Goal: Task Accomplishment & Management: Use online tool/utility

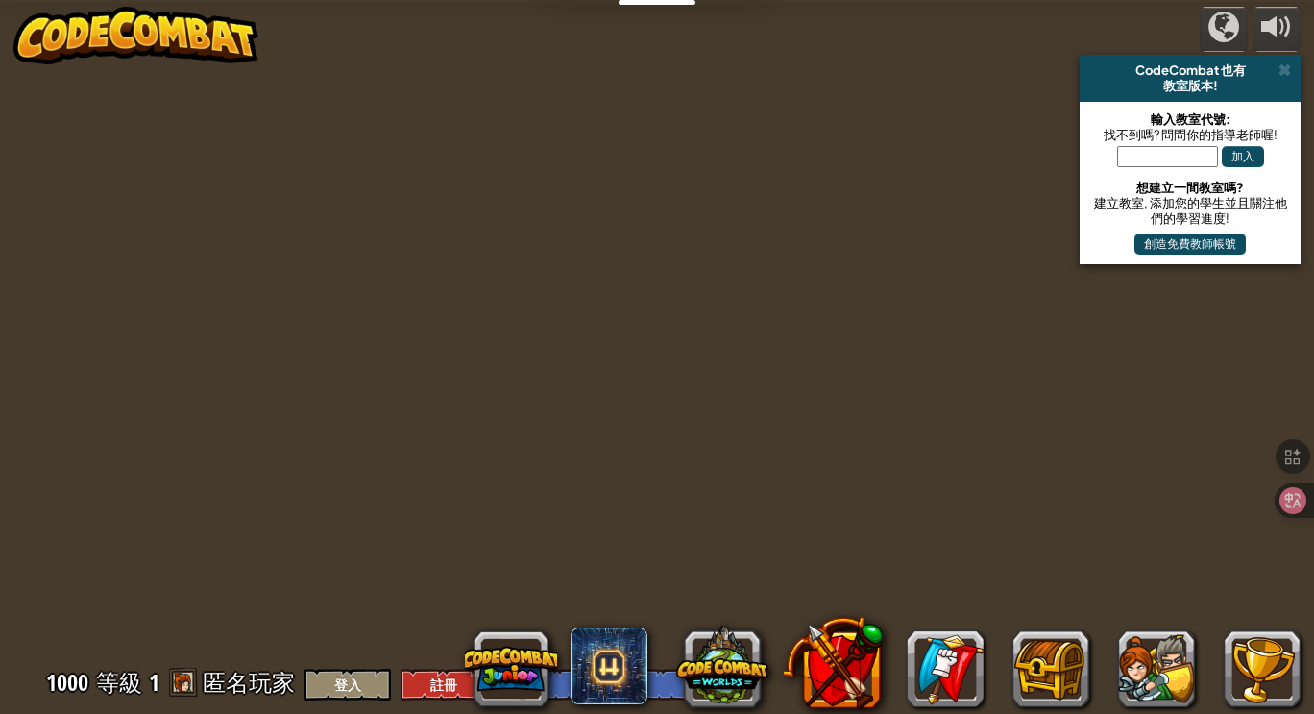
select select "zh-HANT"
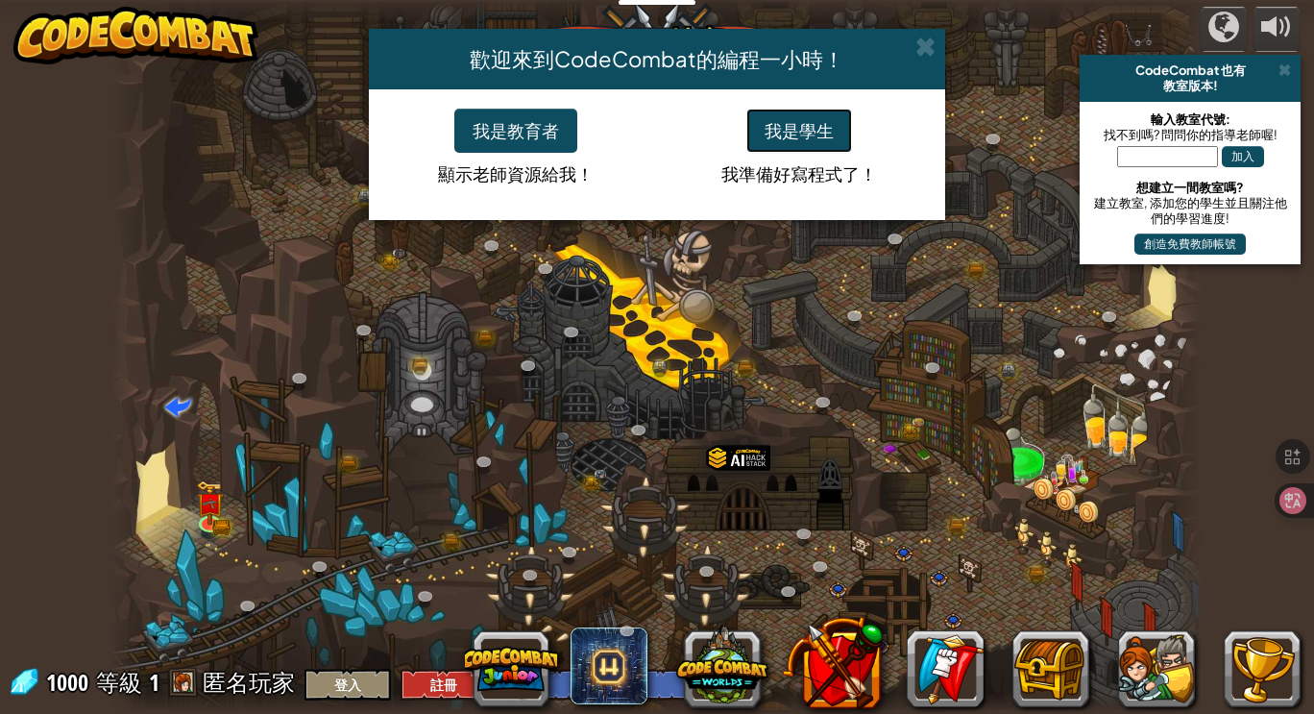
click at [826, 130] on button "我是學生" at bounding box center [799, 131] width 106 height 44
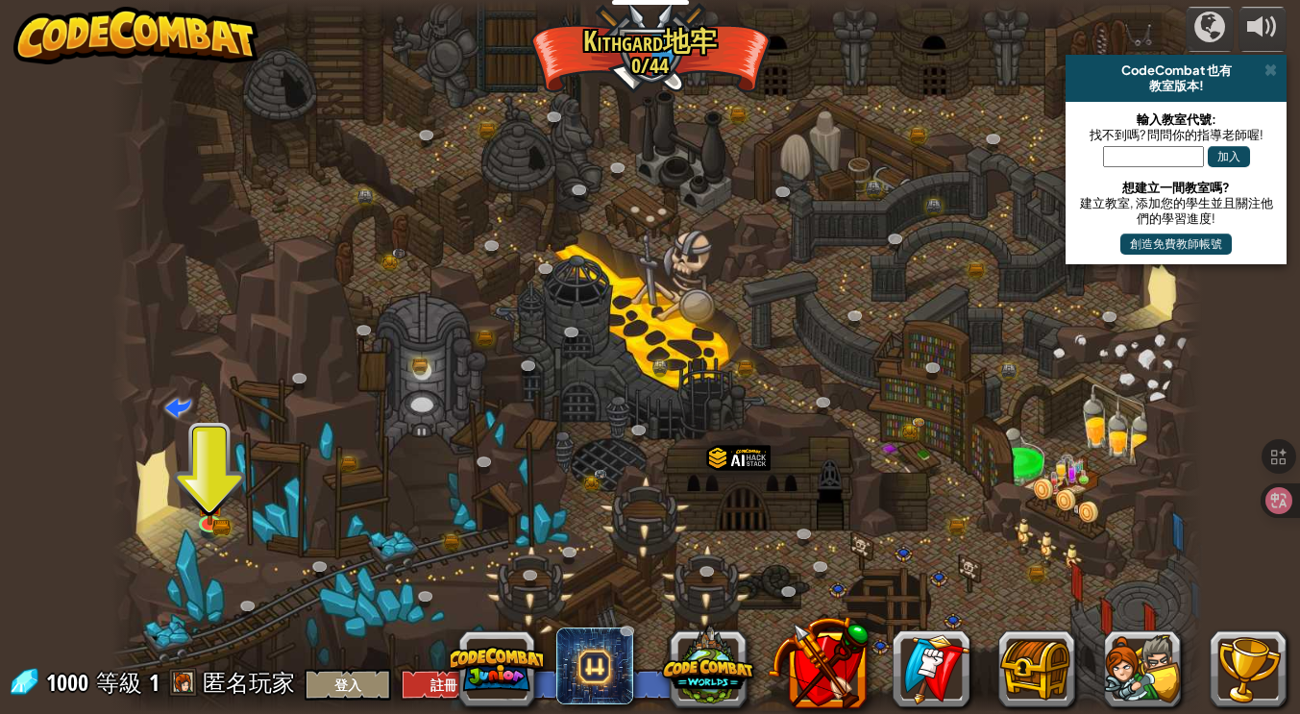
click at [218, 432] on div at bounding box center [657, 357] width 1092 height 714
click at [170, 599] on div at bounding box center [657, 357] width 1092 height 714
click at [201, 585] on div at bounding box center [657, 357] width 1092 height 714
click at [219, 512] on img at bounding box center [209, 491] width 27 height 60
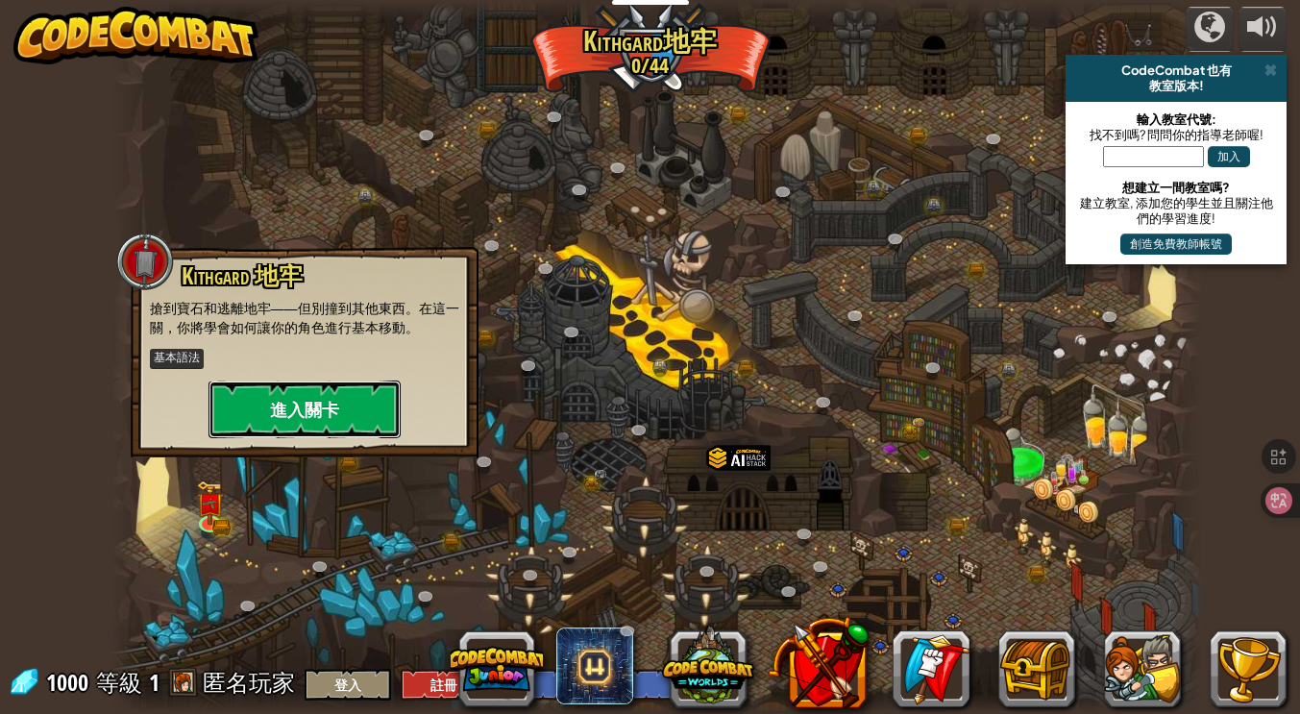
click at [309, 418] on button "進入關卡" at bounding box center [304, 409] width 192 height 58
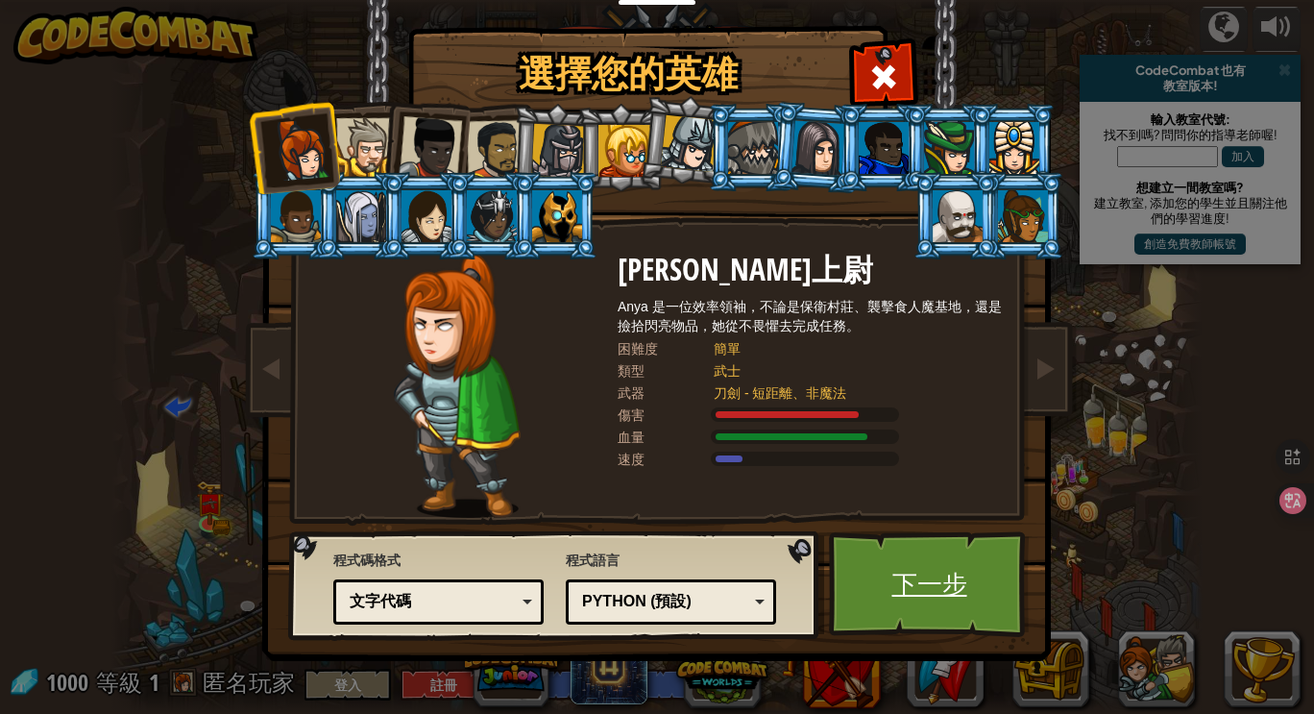
click at [905, 595] on link "下一步" at bounding box center [929, 584] width 201 height 106
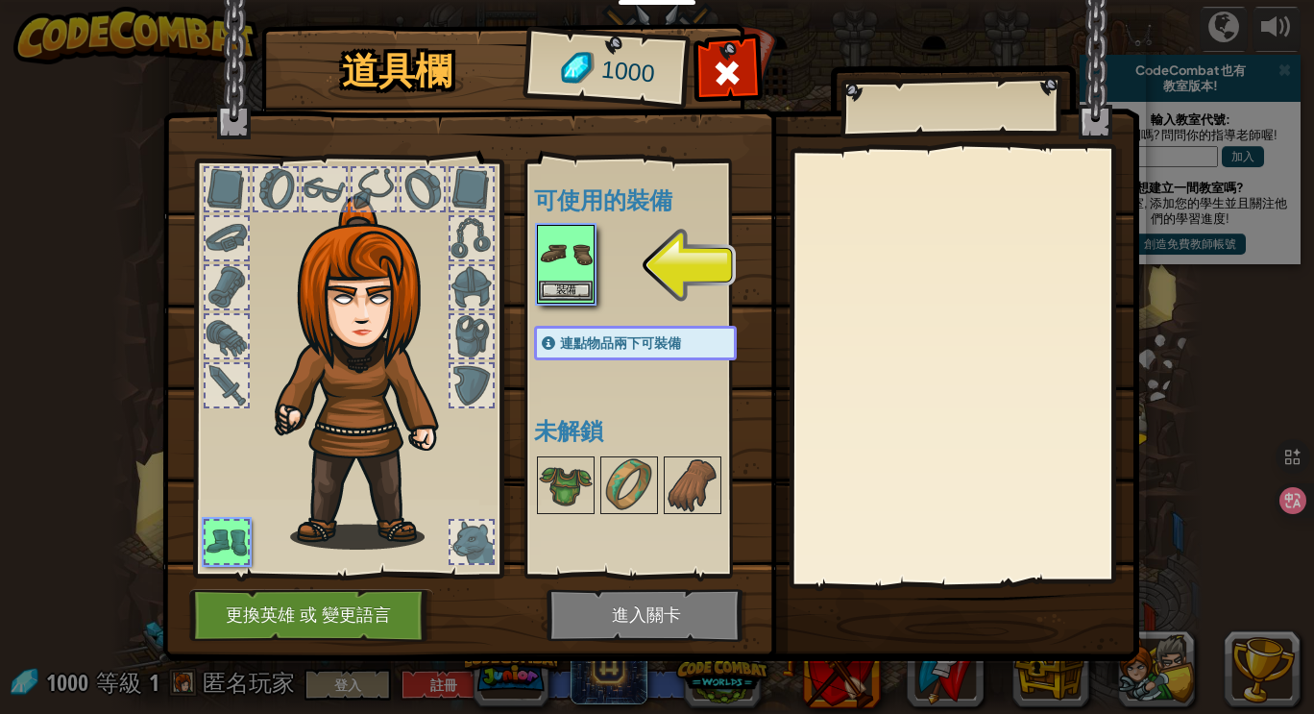
click at [560, 262] on img at bounding box center [566, 254] width 54 height 54
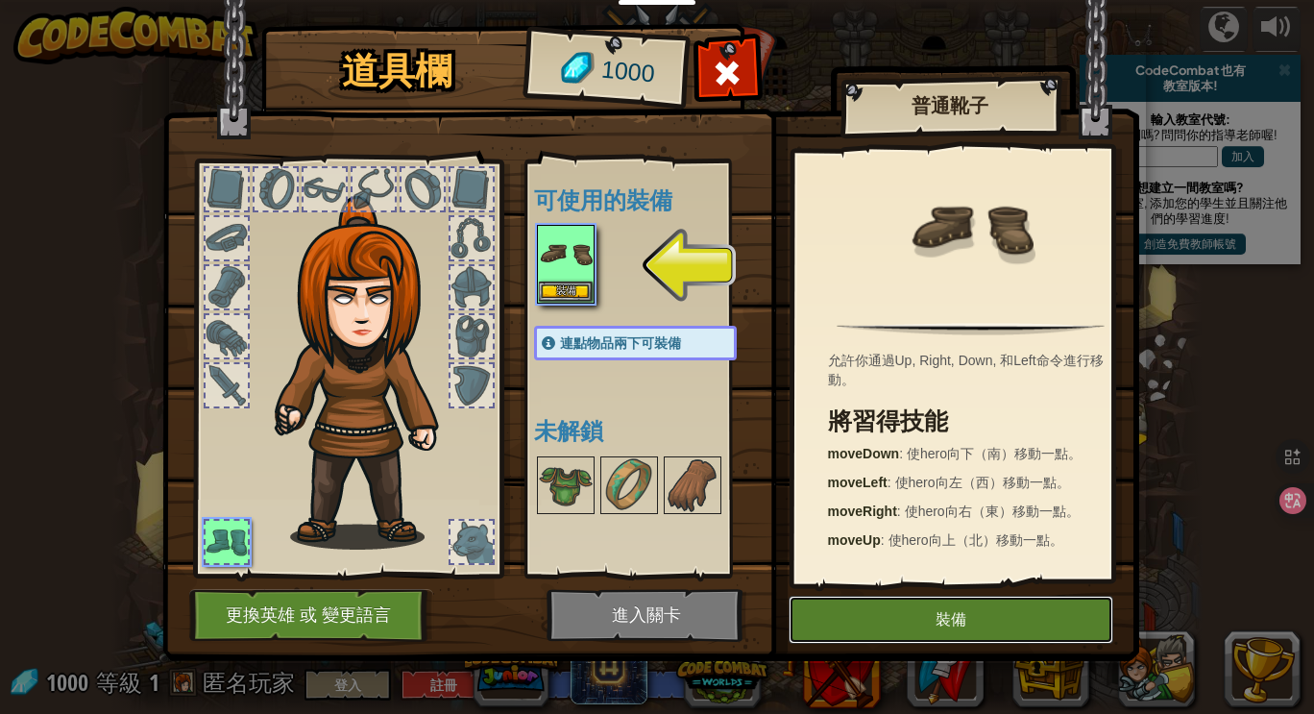
click at [933, 620] on button "裝備" at bounding box center [951, 620] width 325 height 48
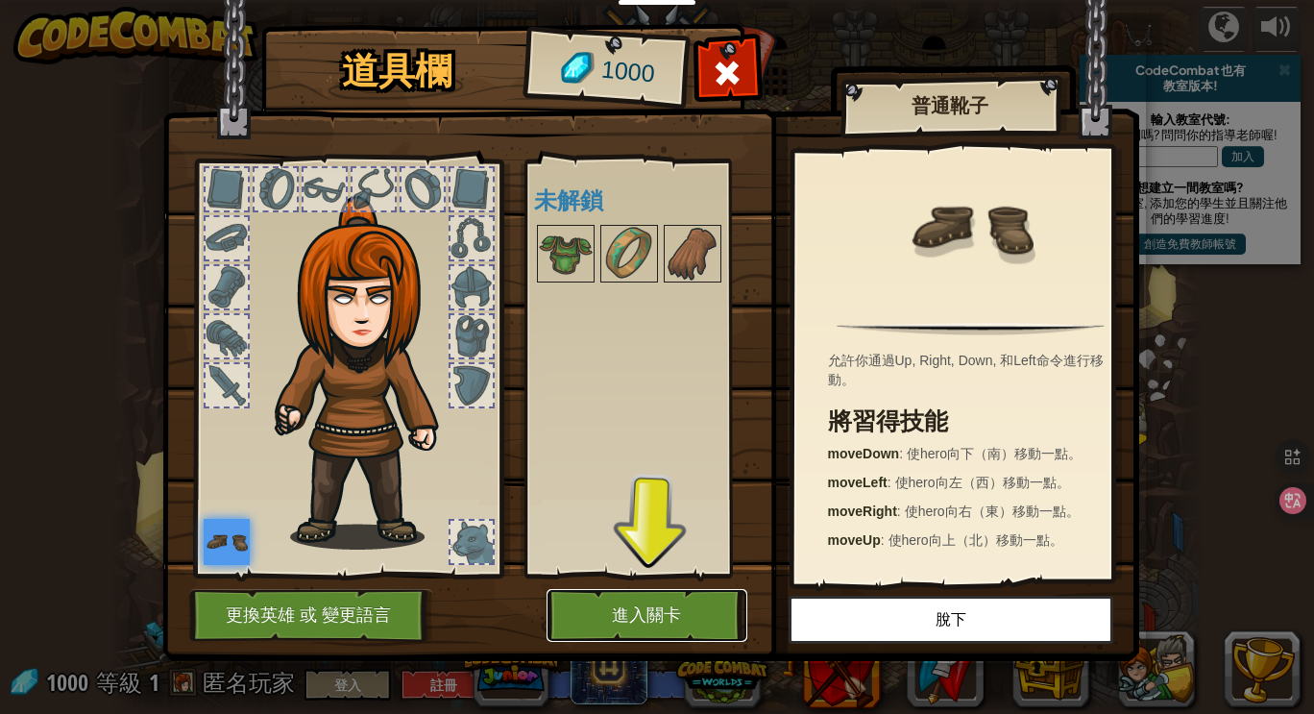
click at [684, 619] on button "進入關卡" at bounding box center [647, 615] width 201 height 53
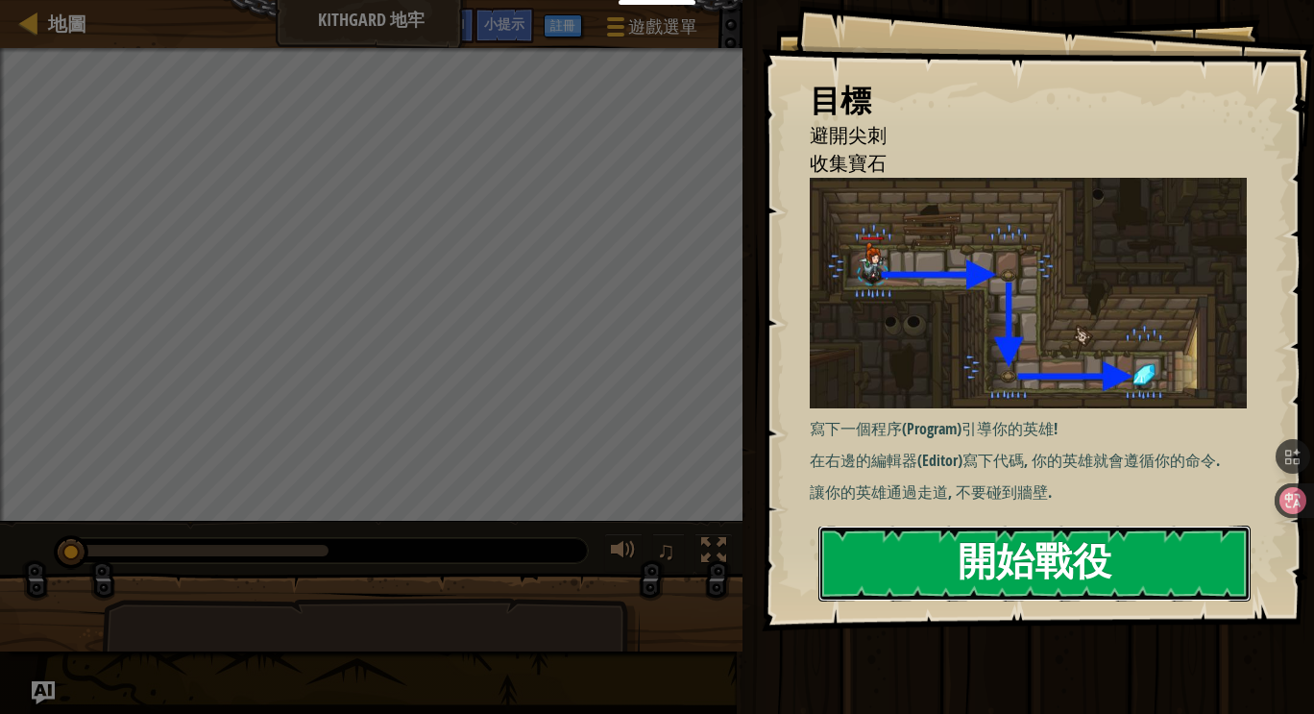
click at [1033, 554] on button "開始戰役" at bounding box center [1034, 563] width 432 height 76
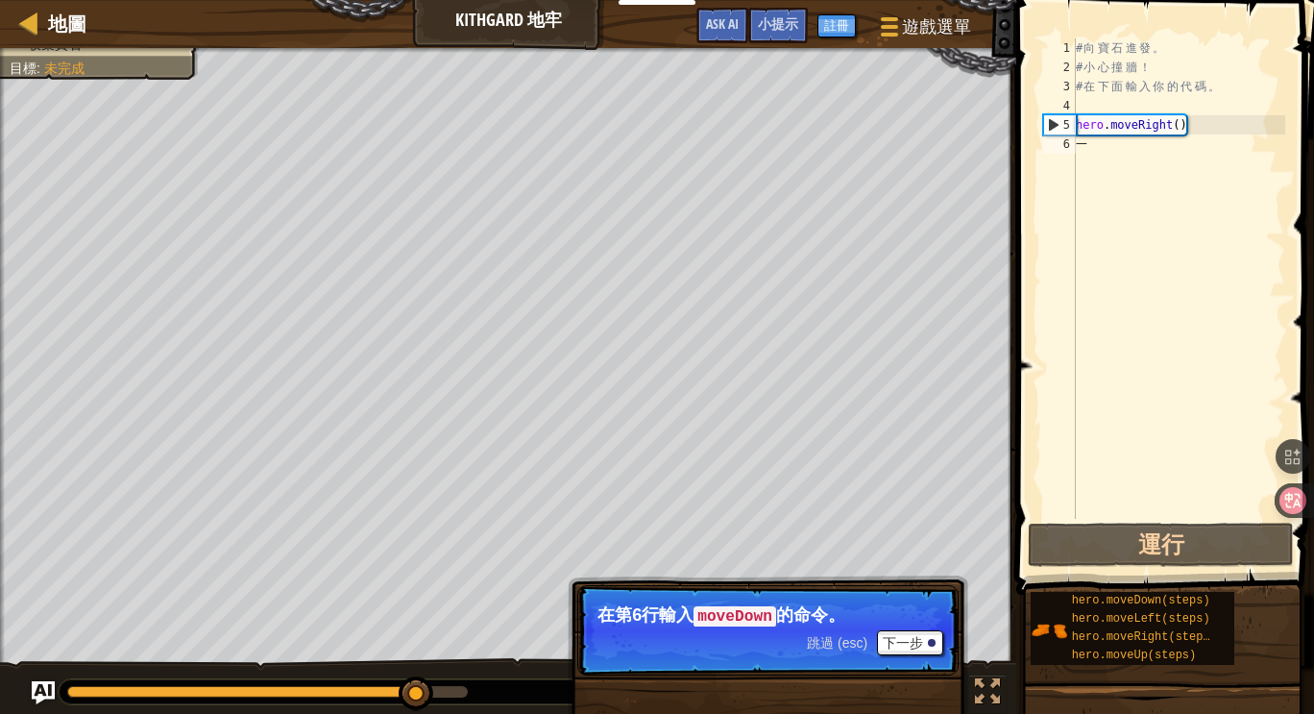
type textarea "仄"
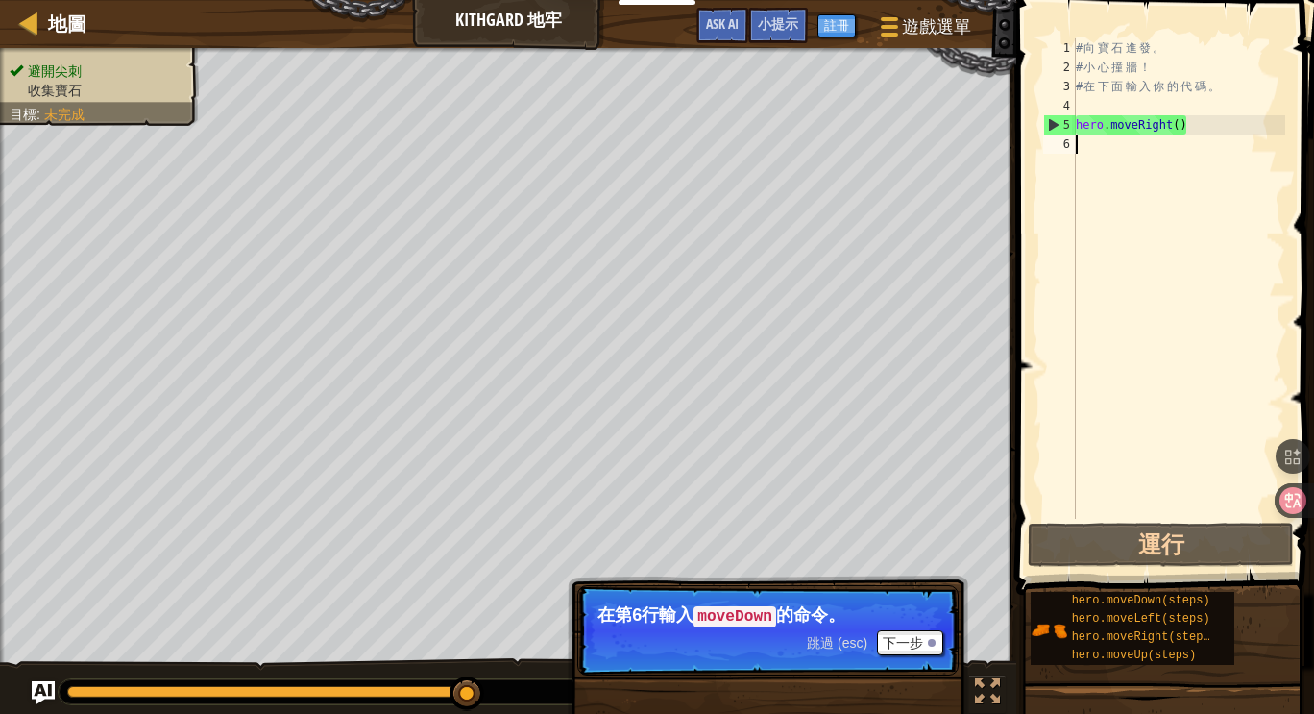
scroll to position [9, 0]
type textarea "仄"
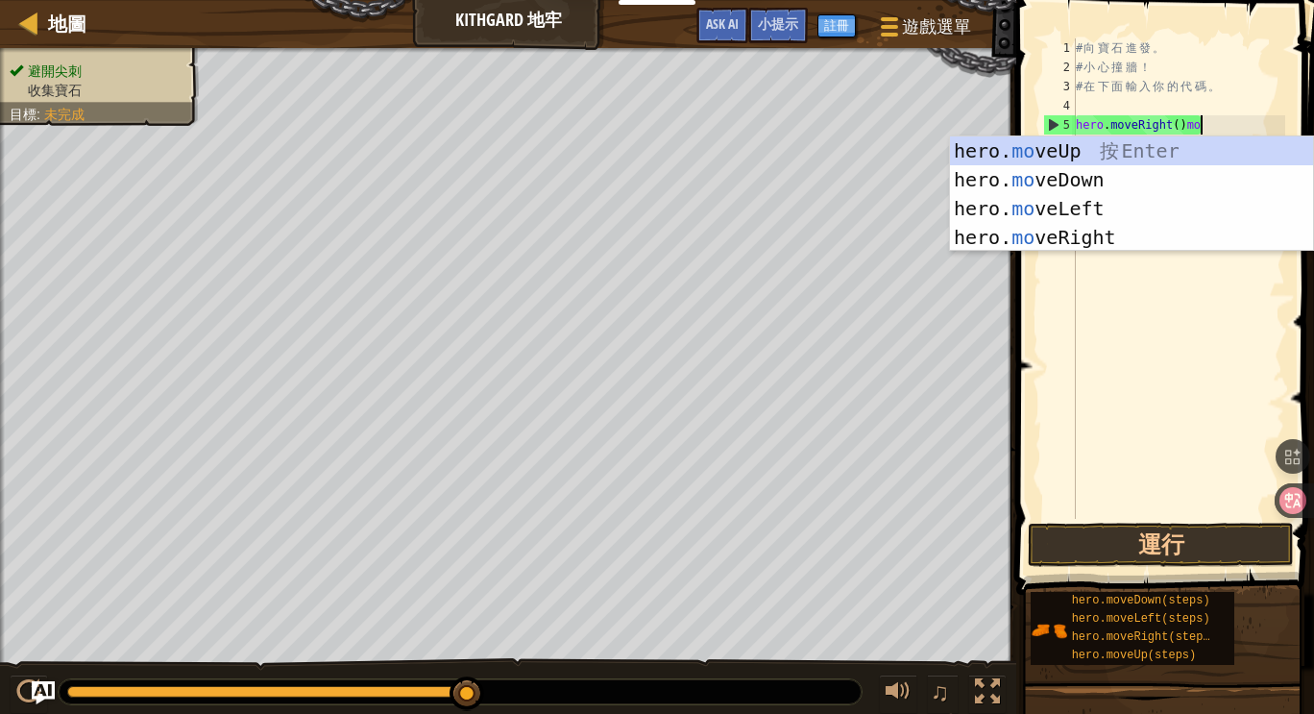
scroll to position [9, 10]
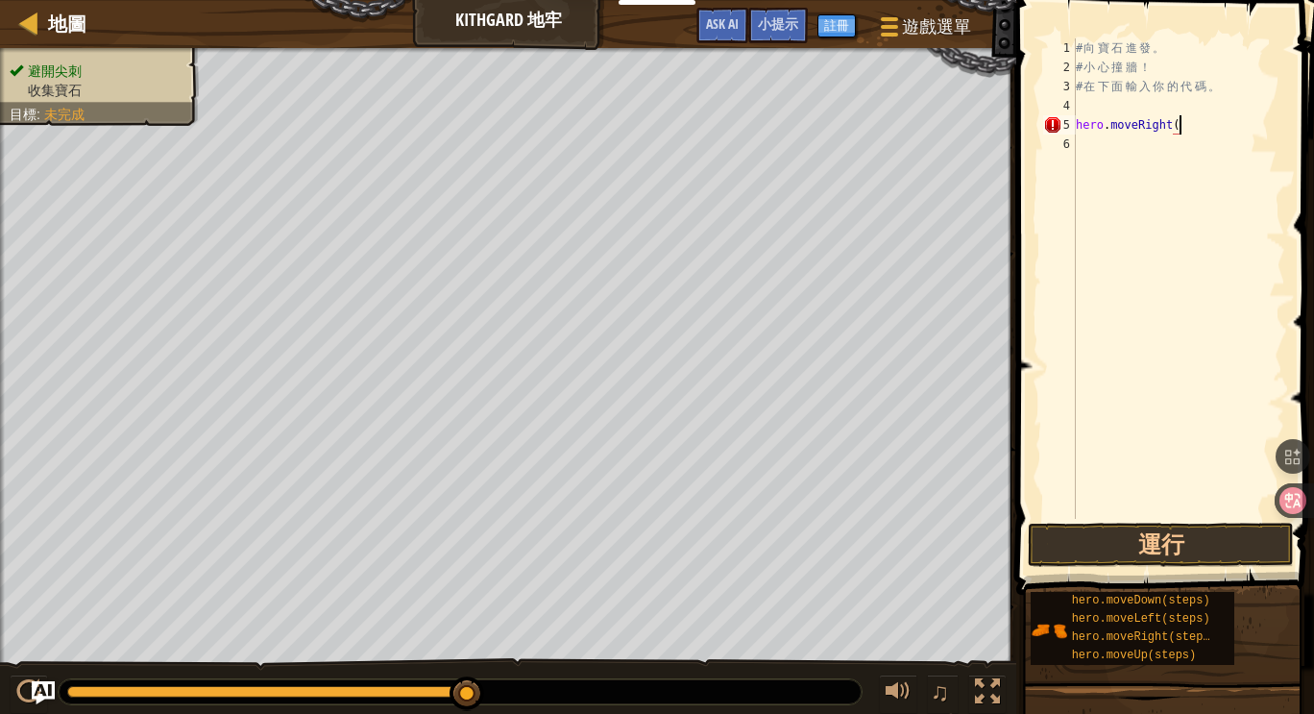
type textarea "hero.moveRight"
click at [1124, 145] on div "# 向 寶 石 進 發 。 # 小 心 撞 牆 ！ # 在 下 面 輸 入 你 的 代 碼 。 hero . moveRight" at bounding box center [1178, 297] width 213 height 519
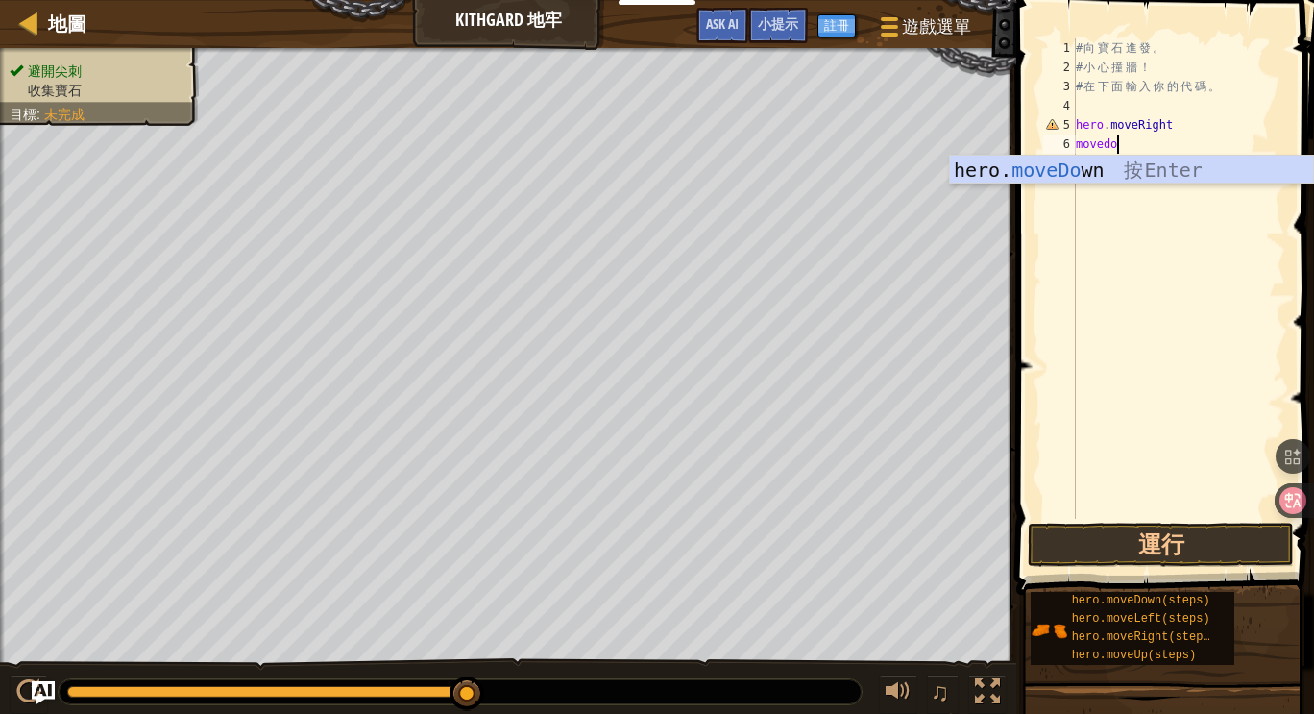
scroll to position [9, 2]
type textarea "movedown"
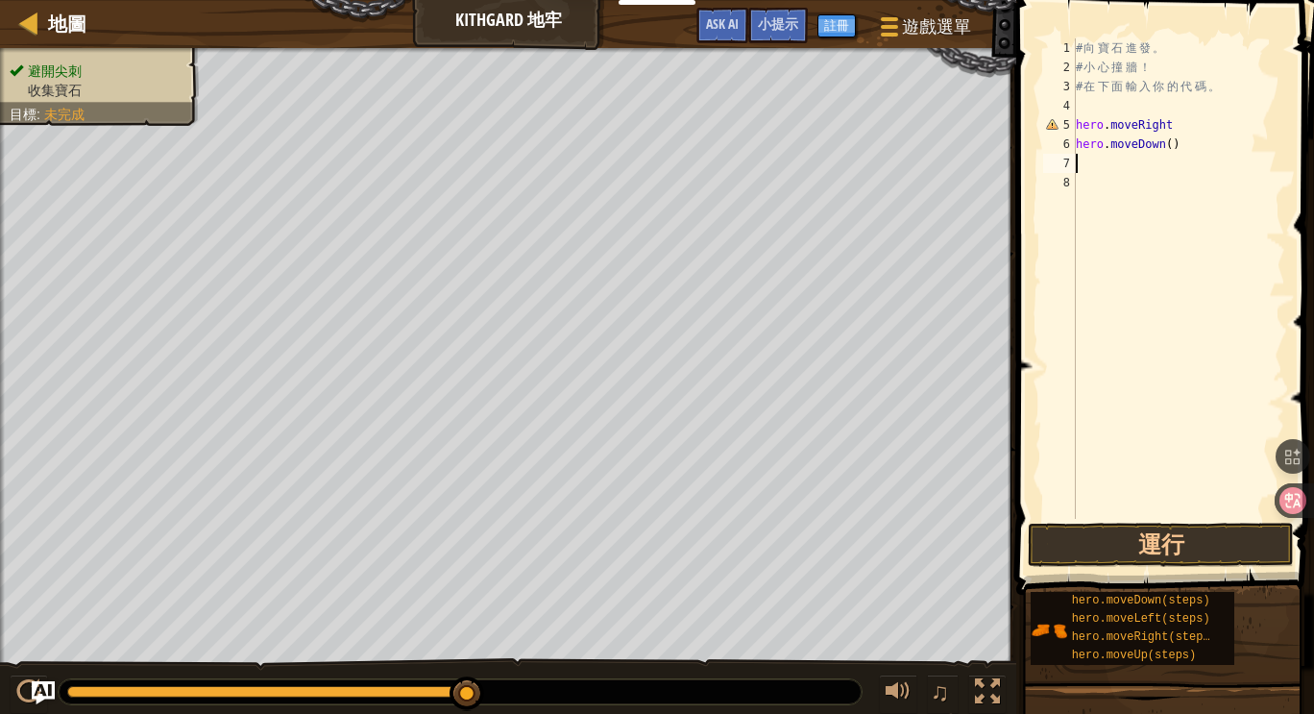
scroll to position [9, 0]
click at [1159, 543] on button "運行" at bounding box center [1161, 545] width 266 height 44
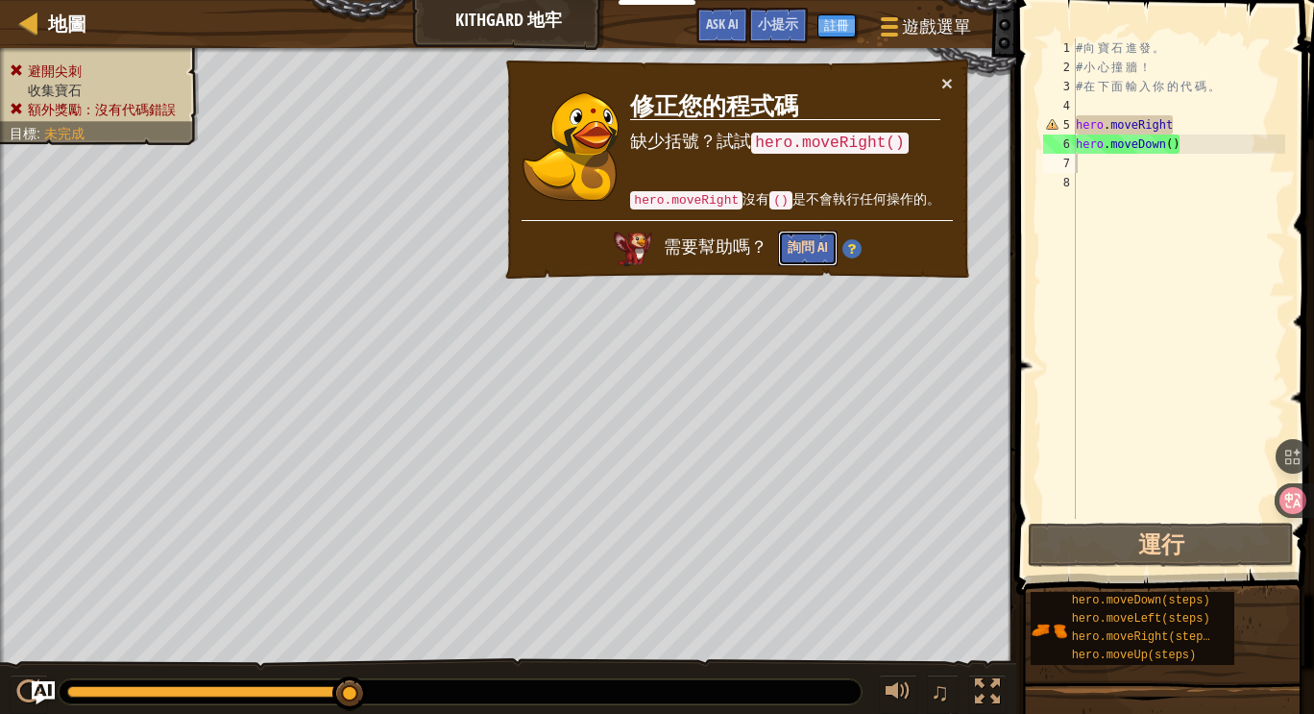
click at [794, 249] on button "詢問 AI" at bounding box center [808, 249] width 60 height 36
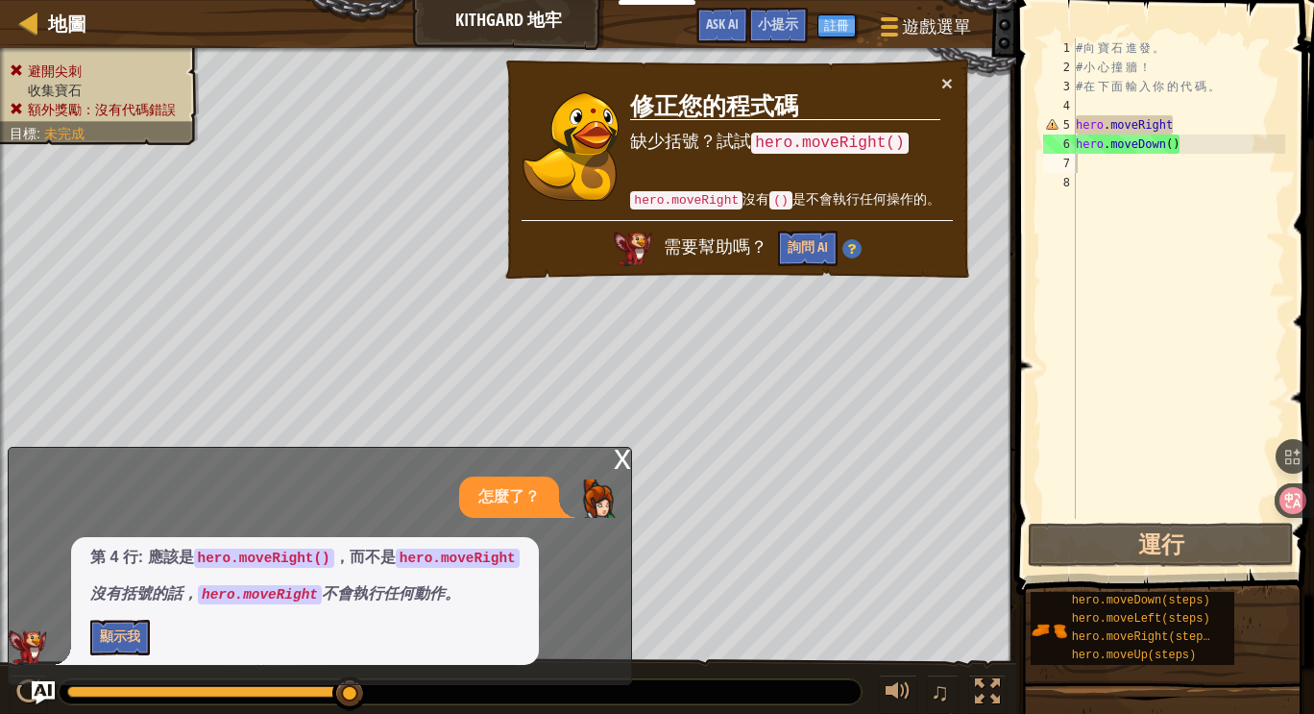
click at [208, 560] on code "hero.moveRight()" at bounding box center [264, 557] width 140 height 19
drag, startPoint x: 207, startPoint y: 557, endPoint x: 314, endPoint y: 560, distance: 106.7
click at [310, 563] on code "hero.moveRight()" at bounding box center [264, 557] width 140 height 19
click at [1128, 105] on div "# 向 寶 石 進 發 。 # 小 心 撞 牆 ！ # 在 下 面 輸 入 你 的 代 碼 。 hero . moveRight hero . moveDow…" at bounding box center [1178, 297] width 213 height 519
click at [1202, 127] on div "# 向 寶 石 進 發 。 # 小 心 撞 牆 ！ # 在 下 面 輸 入 你 的 代 碼 。 hero . moveRight hero . moveDow…" at bounding box center [1178, 297] width 213 height 519
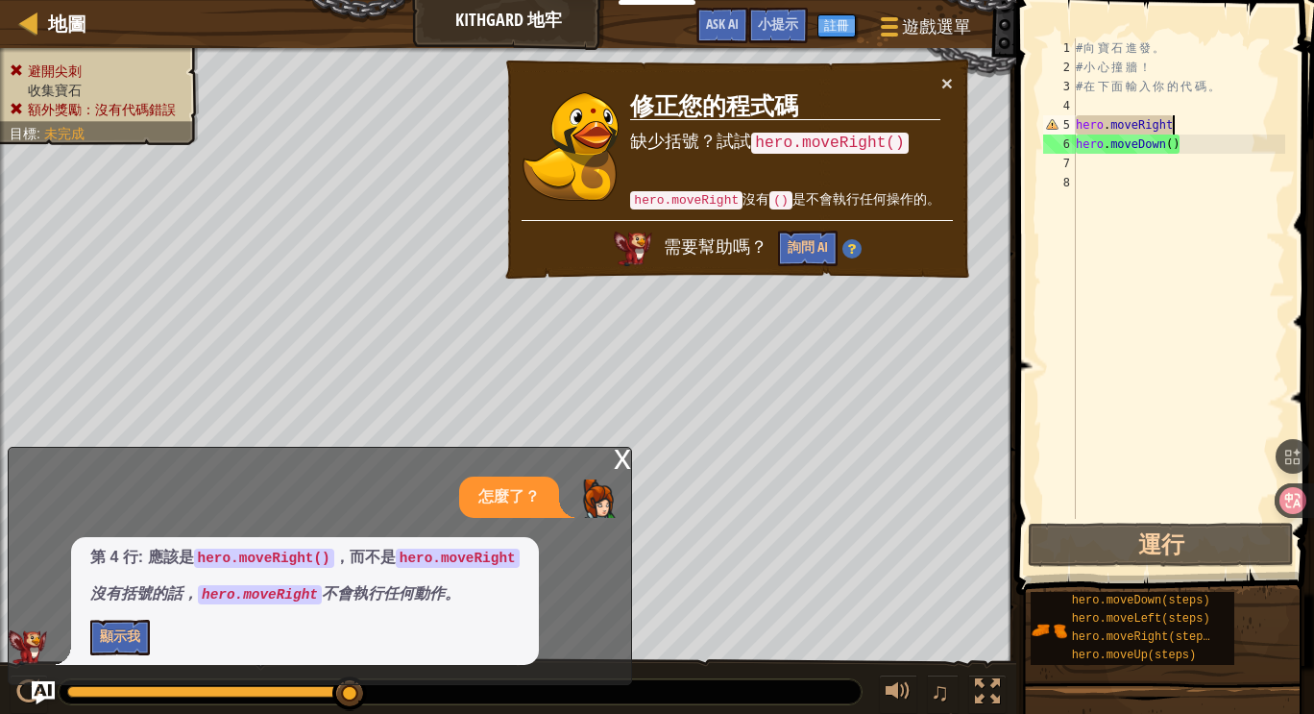
click at [1205, 118] on div "# 向 寶 石 進 發 。 # 小 心 撞 牆 ！ # 在 下 面 輸 入 你 的 代 碼 。 hero . moveRight hero . moveDow…" at bounding box center [1178, 297] width 213 height 519
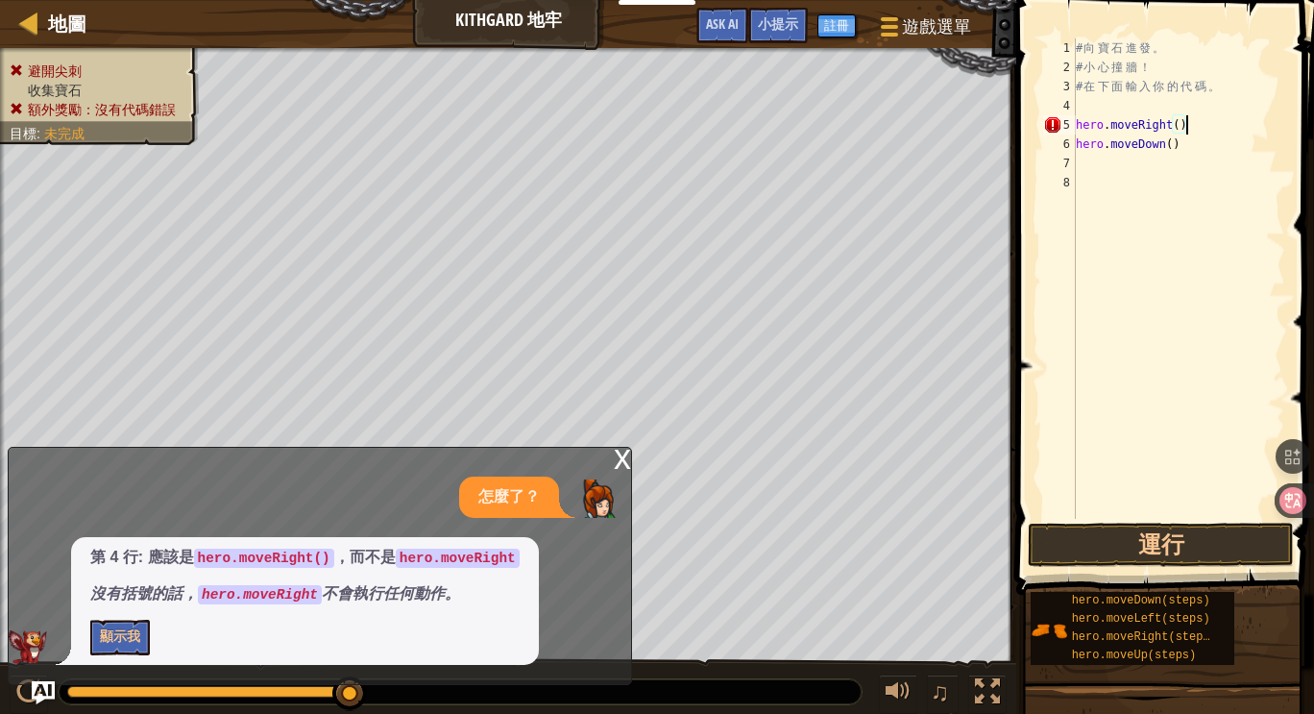
scroll to position [9, 8]
type textarea "hero.moveRight()"
click at [1135, 536] on button "運行" at bounding box center [1161, 545] width 266 height 44
